Goal: Task Accomplishment & Management: Use online tool/utility

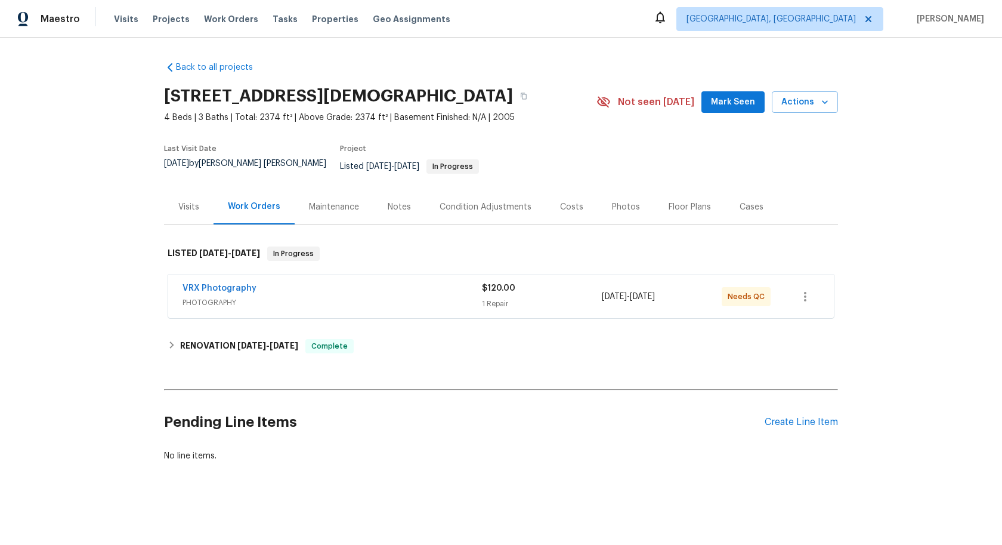
click at [401, 296] on span "PHOTOGRAPHY" at bounding box center [332, 302] width 299 height 12
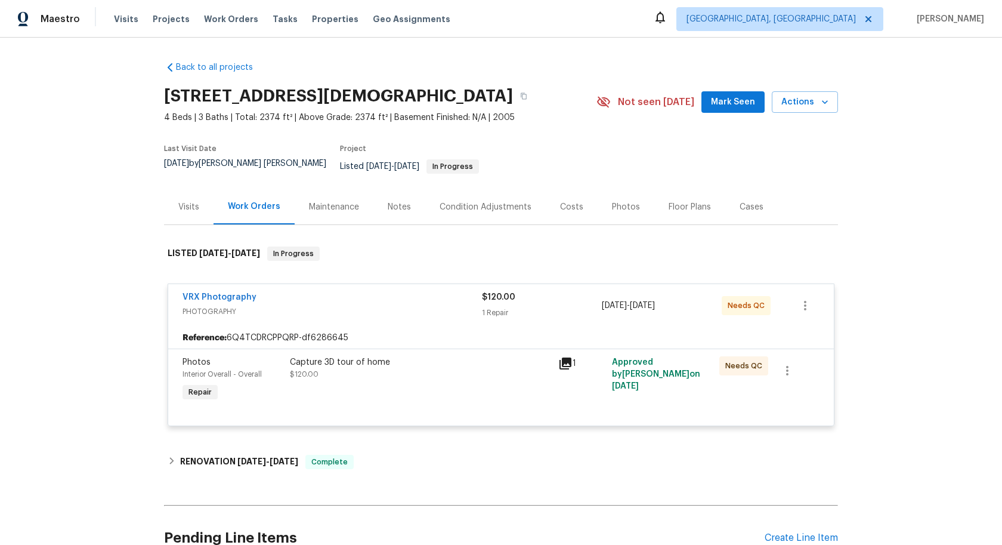
click at [441, 369] on div "Capture 3D tour of home $120.00" at bounding box center [420, 368] width 261 height 24
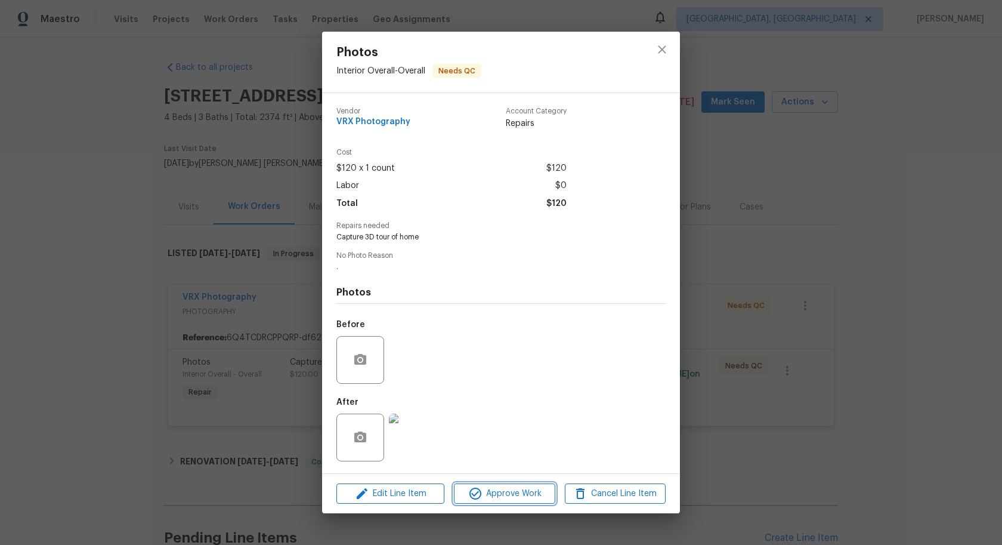
click at [485, 492] on span "Approve Work" at bounding box center [504, 493] width 94 height 15
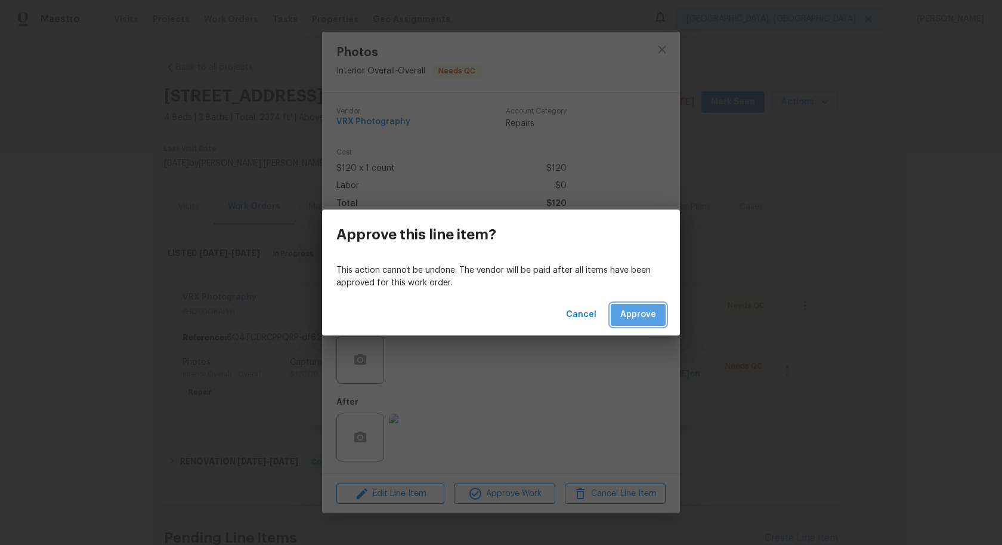
click at [639, 316] on span "Approve" at bounding box center [638, 314] width 36 height 15
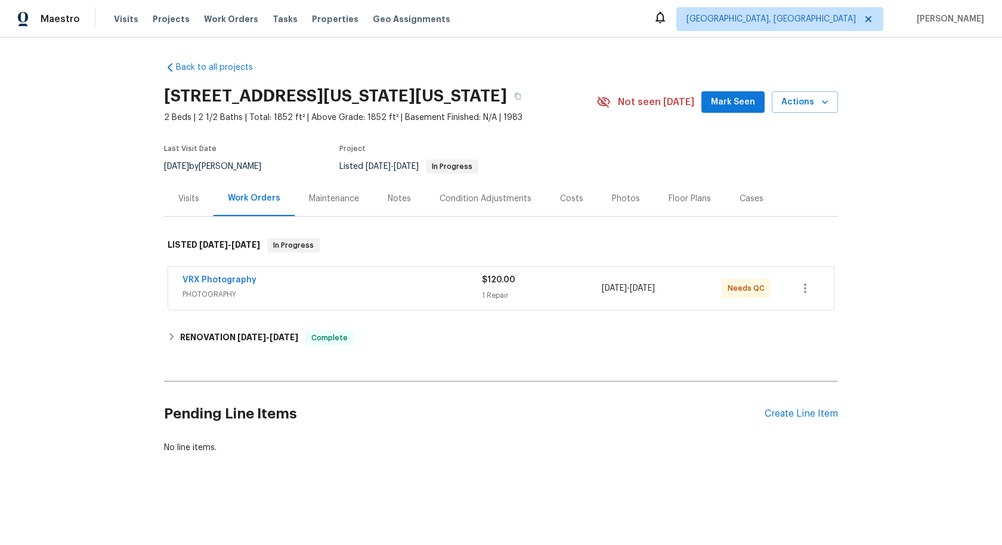
click at [426, 300] on span "PHOTOGRAPHY" at bounding box center [332, 294] width 299 height 12
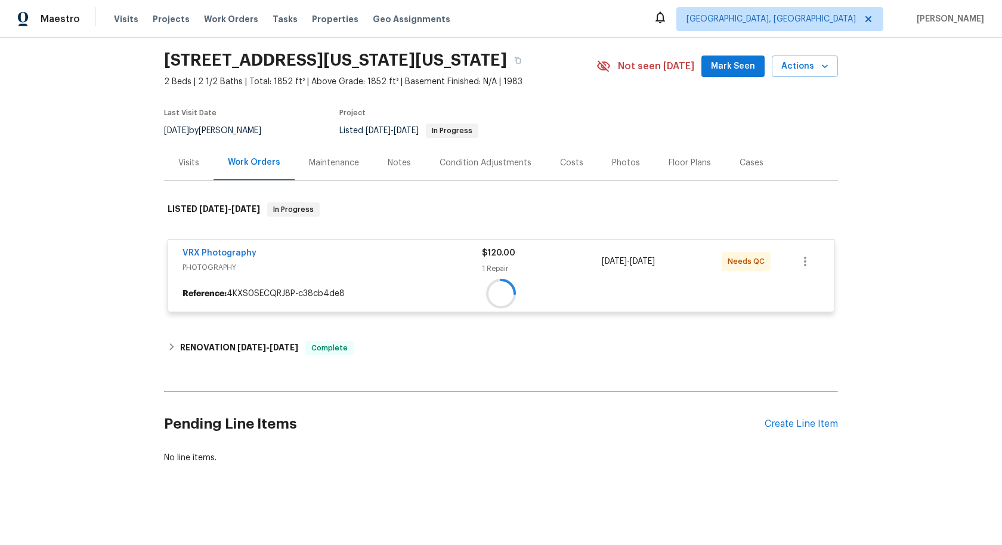
scroll to position [48, 0]
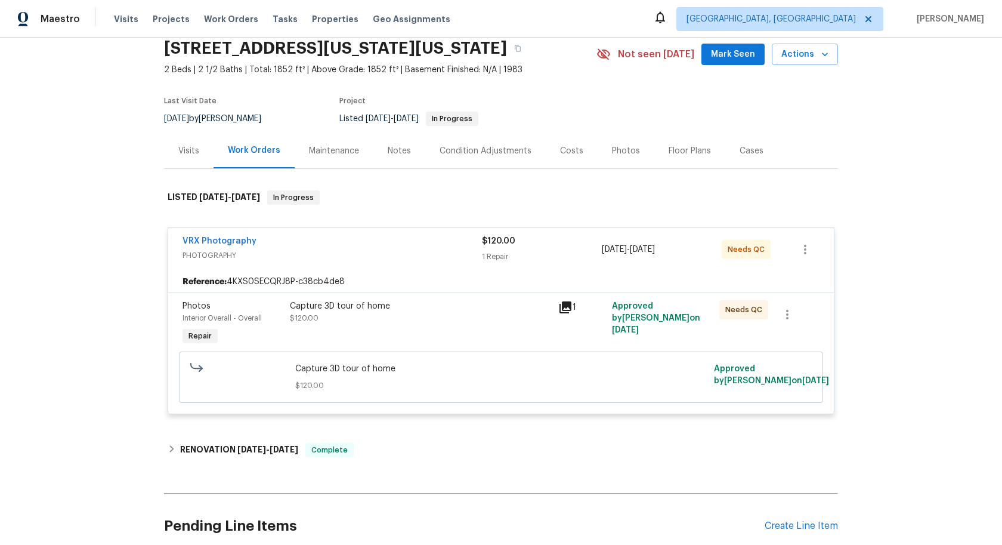
click at [486, 337] on div "Capture 3D tour of home $120.00" at bounding box center [420, 323] width 268 height 55
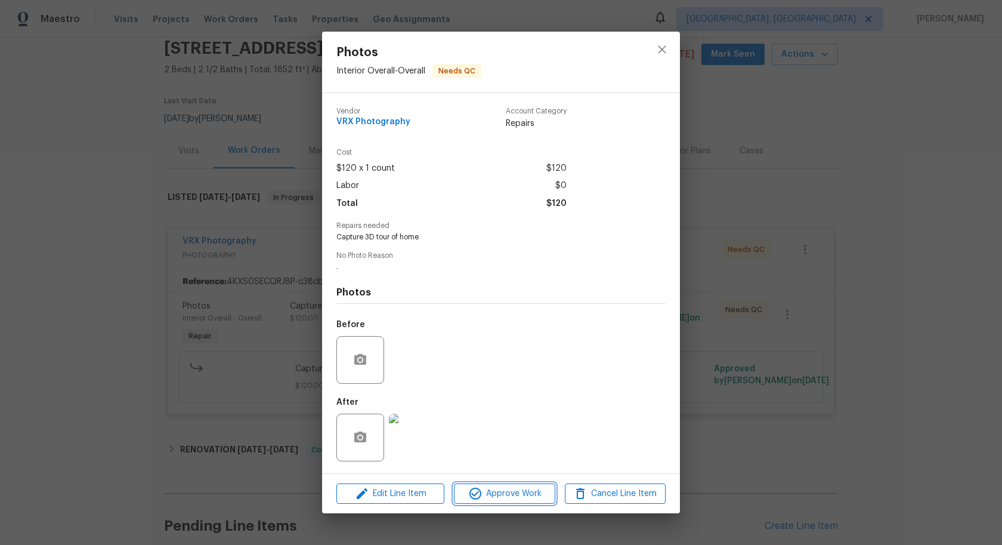
click at [502, 499] on span "Approve Work" at bounding box center [504, 493] width 94 height 15
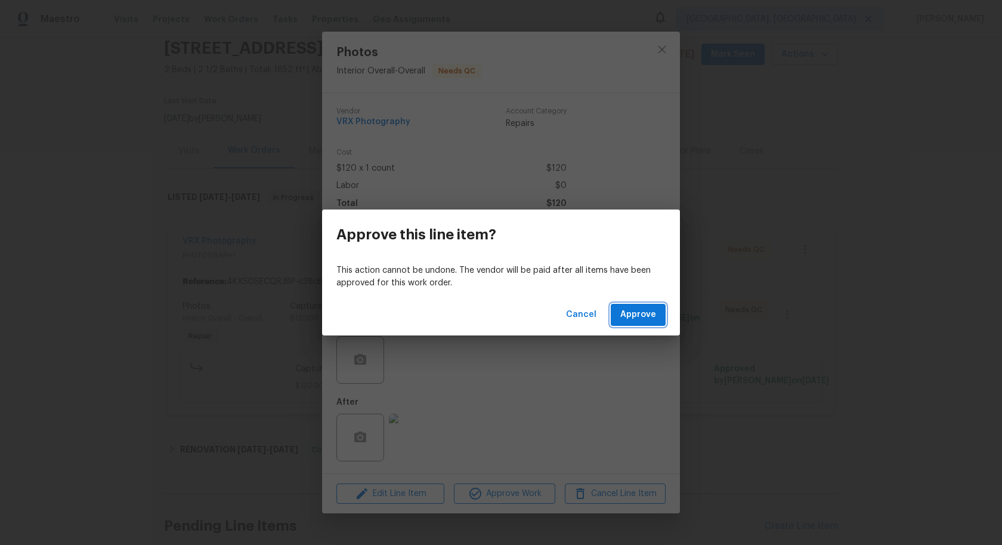
click at [639, 313] on span "Approve" at bounding box center [638, 314] width 36 height 15
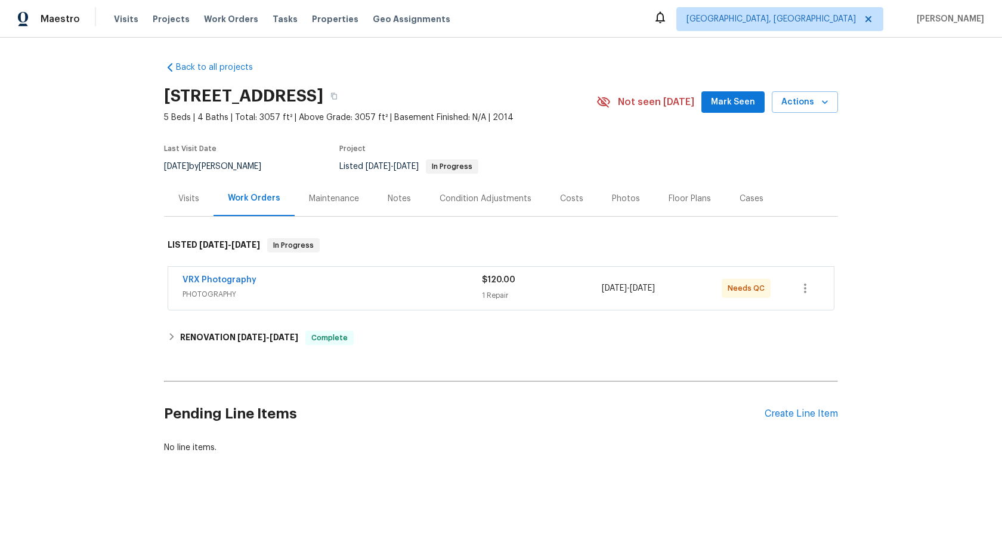
click at [362, 294] on span "PHOTOGRAPHY" at bounding box center [332, 294] width 299 height 12
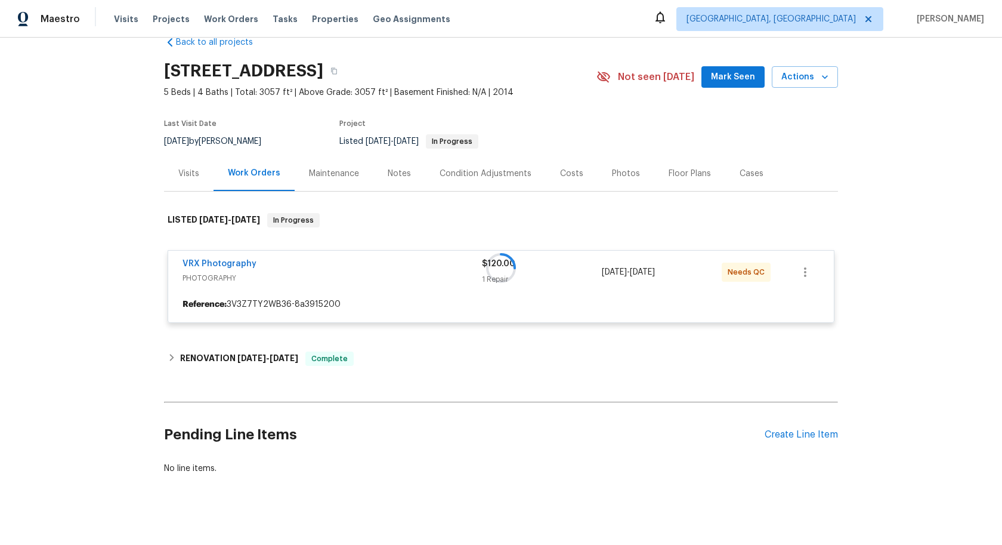
scroll to position [27, 0]
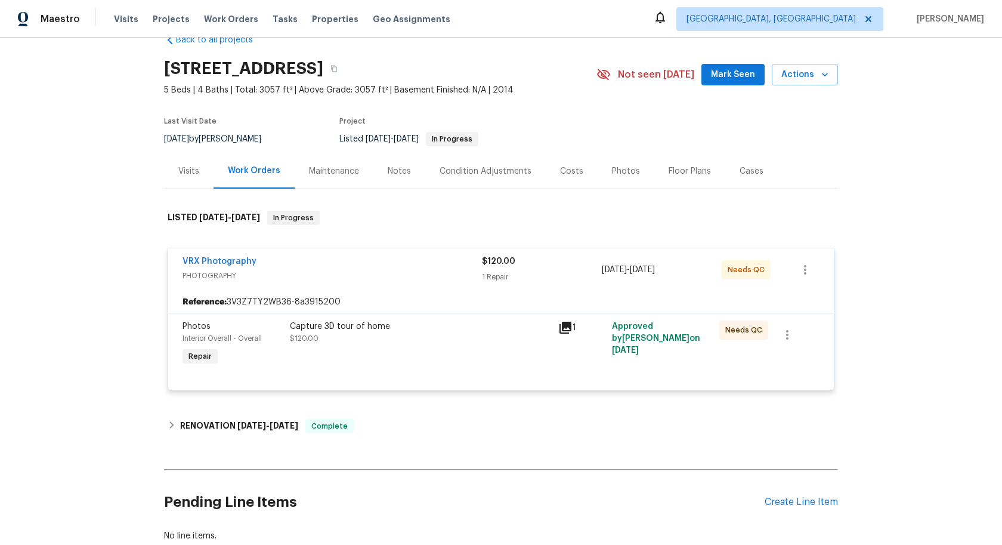
click at [450, 357] on div "Capture 3D tour of home $120.00" at bounding box center [420, 344] width 268 height 55
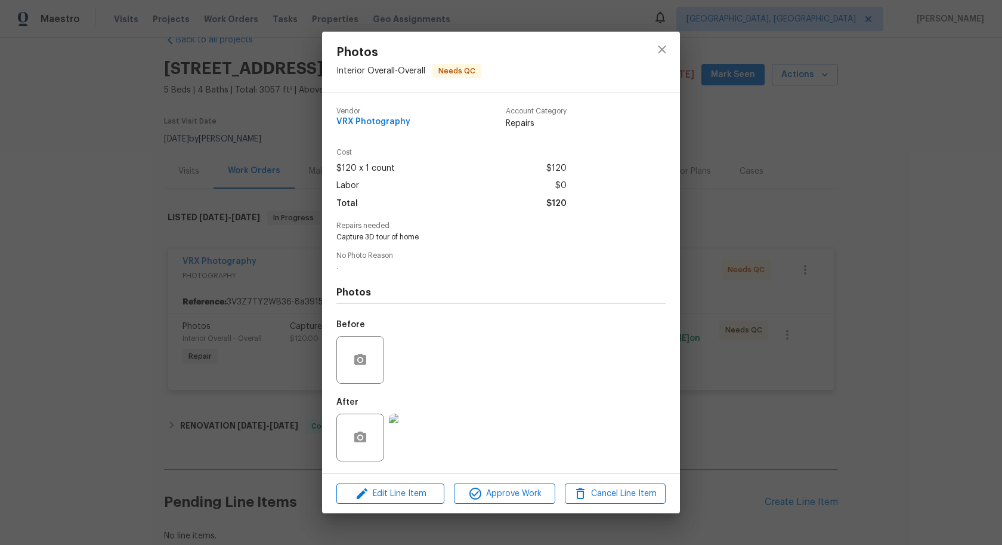
click at [508, 510] on div "Edit Line Item Approve Work Cancel Line Item" at bounding box center [501, 494] width 358 height 40
click at [508, 496] on span "Approve Work" at bounding box center [504, 493] width 94 height 15
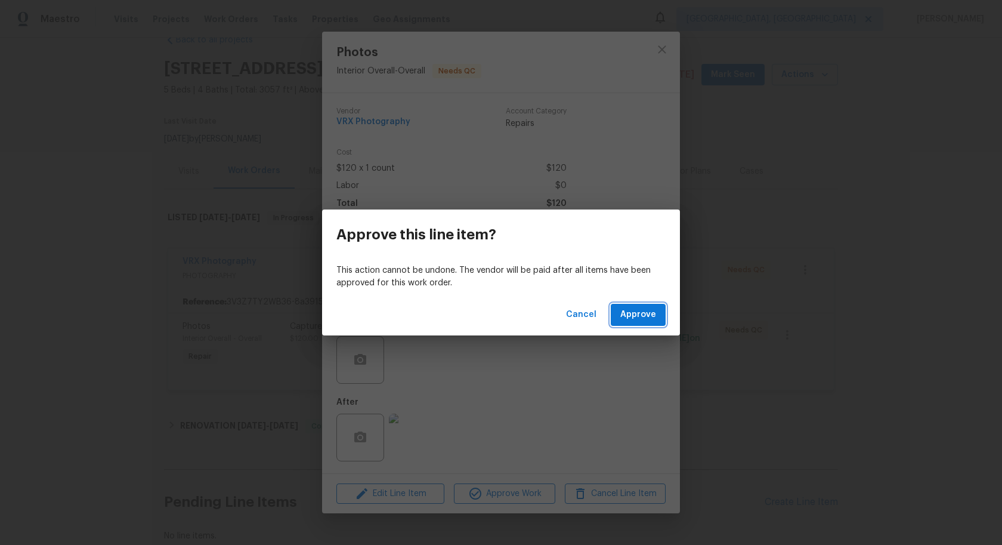
click at [639, 320] on span "Approve" at bounding box center [638, 314] width 36 height 15
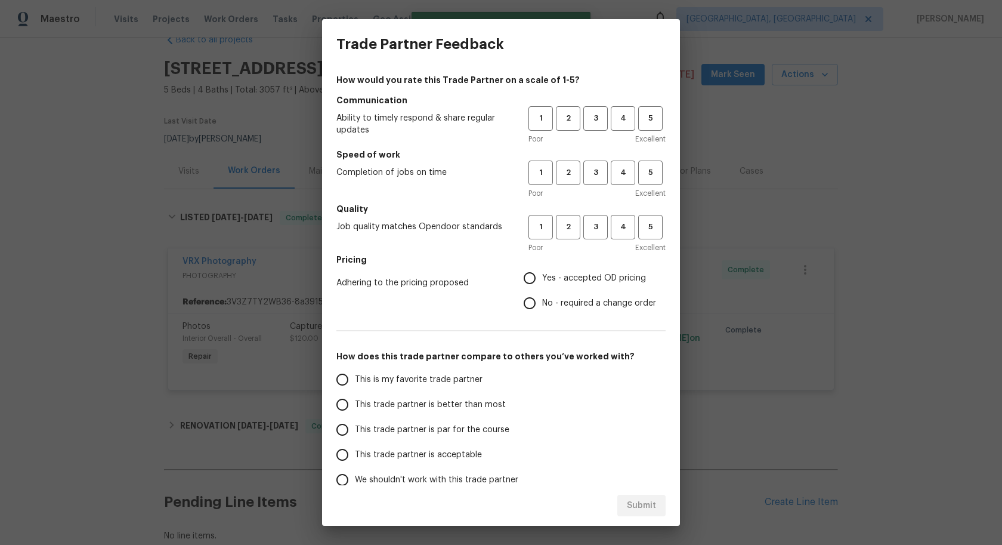
click at [837, 123] on div "Trade Partner Feedback How would you rate this Trade Partner on a scale of 1-5?…" at bounding box center [501, 272] width 1002 height 545
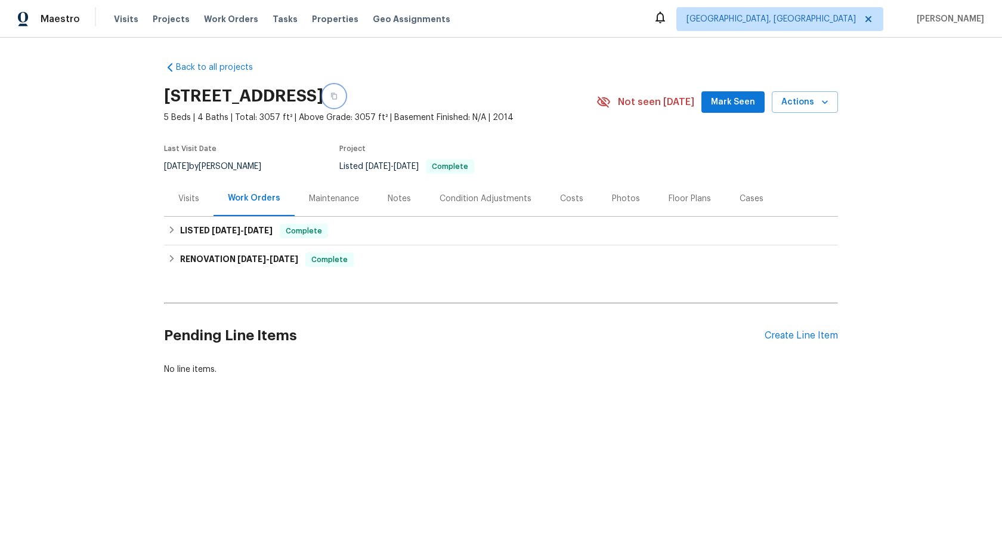
click at [338, 97] on icon "button" at bounding box center [333, 95] width 7 height 7
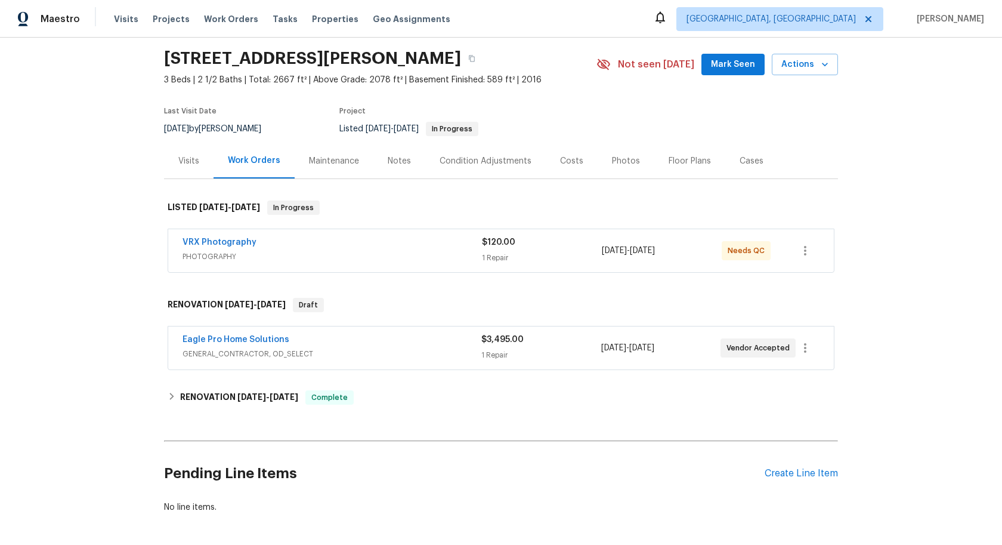
click at [415, 258] on span "PHOTOGRAPHY" at bounding box center [332, 257] width 299 height 12
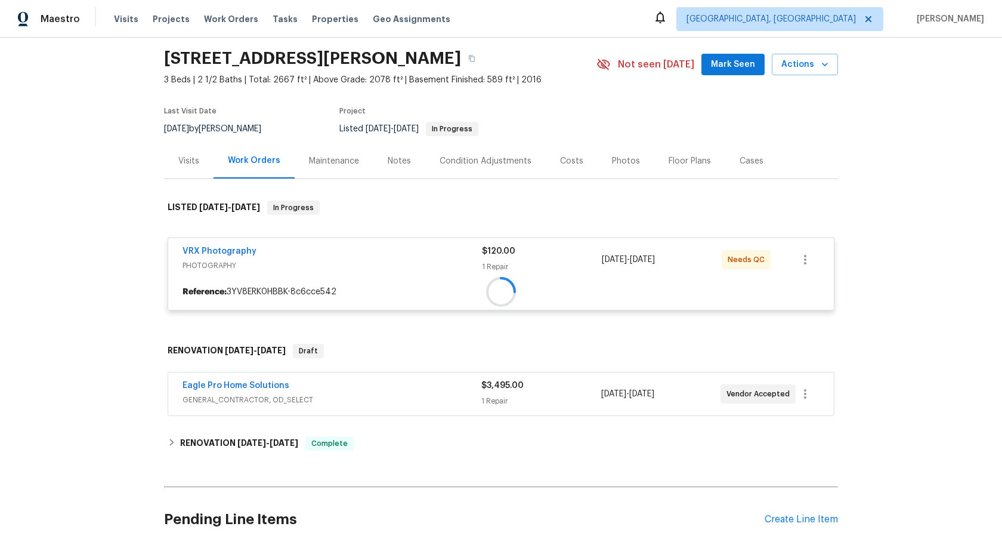
scroll to position [52, 0]
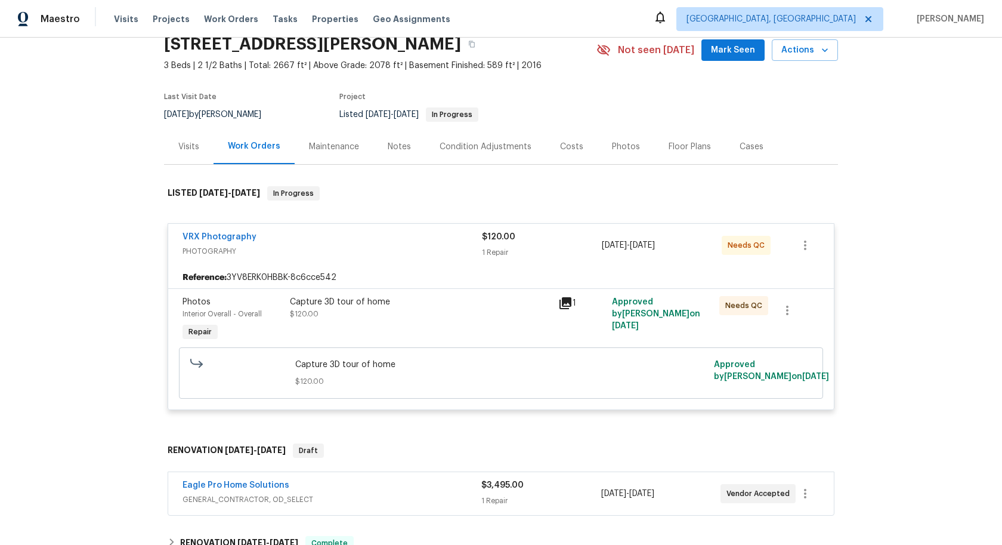
click at [464, 319] on div "Capture 3D tour of home $120.00" at bounding box center [420, 308] width 261 height 24
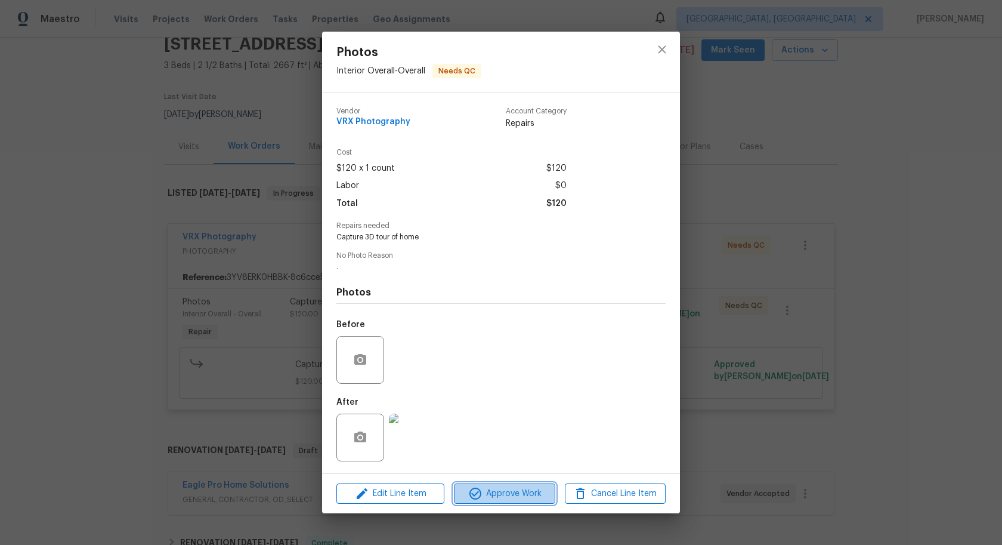
click at [506, 499] on span "Approve Work" at bounding box center [504, 493] width 94 height 15
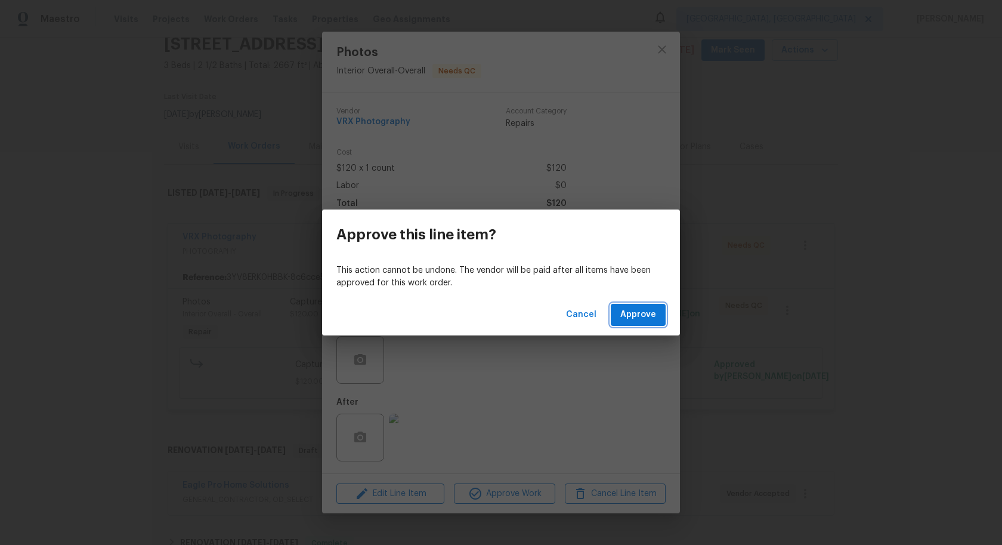
click at [634, 317] on span "Approve" at bounding box center [638, 314] width 36 height 15
